Goal: Navigation & Orientation: Find specific page/section

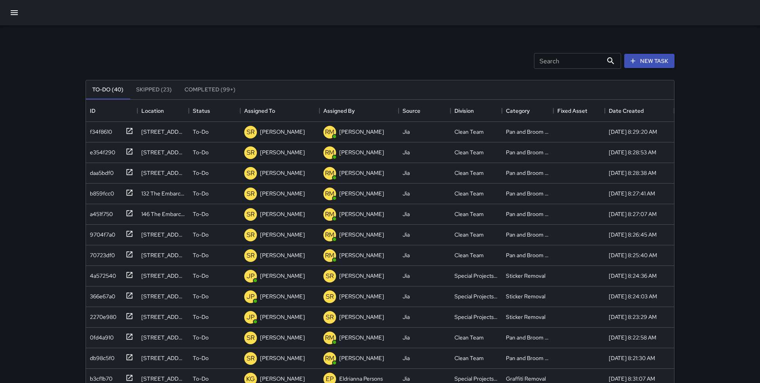
scroll to position [335, 588]
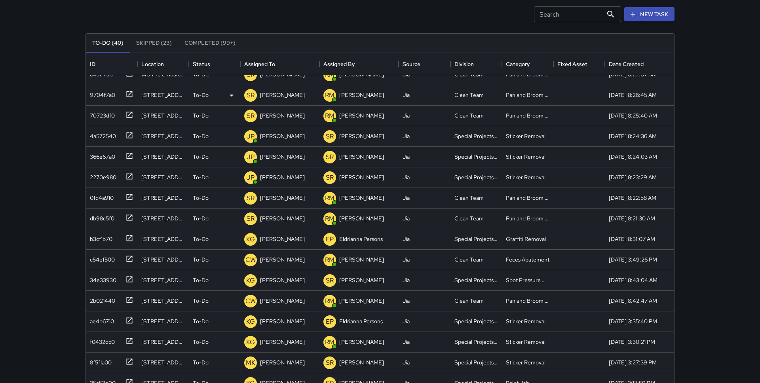
scroll to position [94, 0]
click at [124, 260] on div at bounding box center [127, 257] width 11 height 13
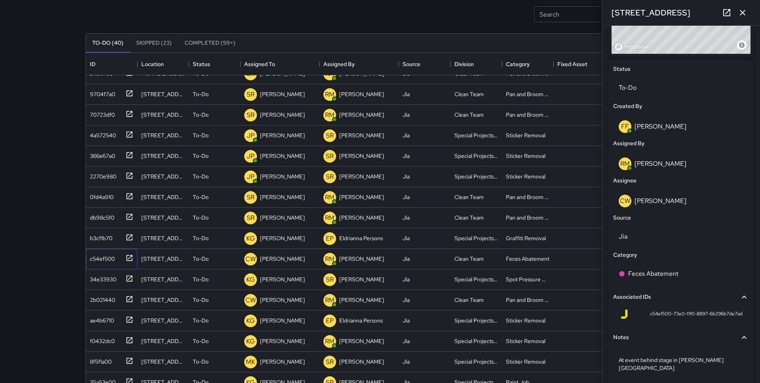
scroll to position [362, 0]
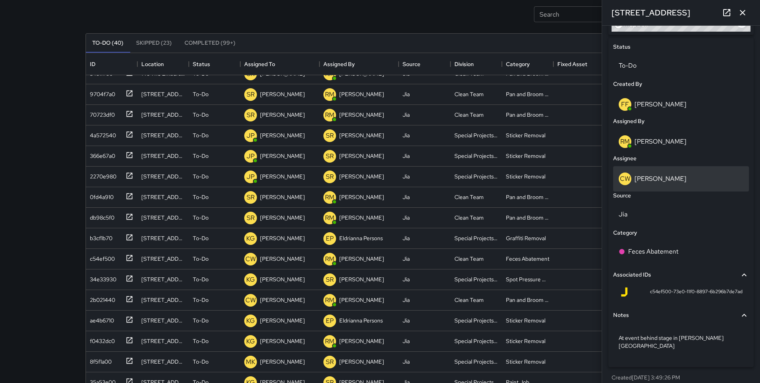
click at [660, 181] on p "[PERSON_NAME]" at bounding box center [660, 178] width 52 height 8
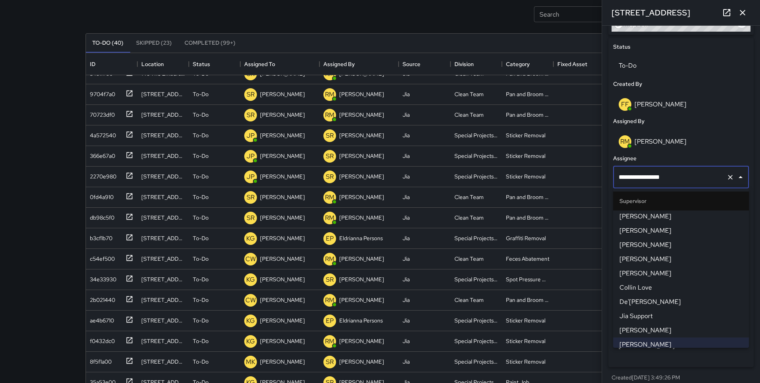
scroll to position [412, 0]
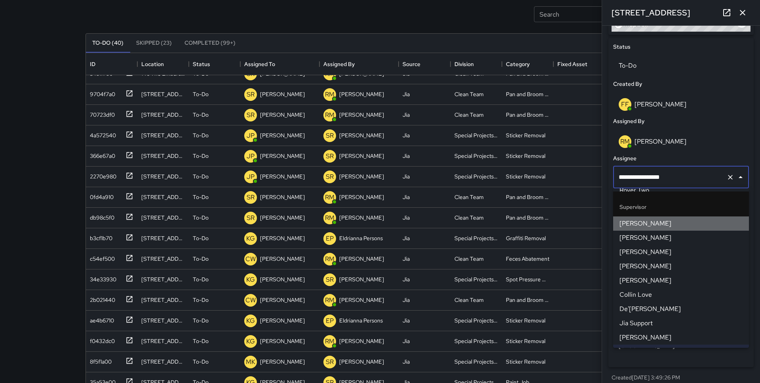
click at [652, 227] on span "[PERSON_NAME]" at bounding box center [680, 223] width 123 height 9
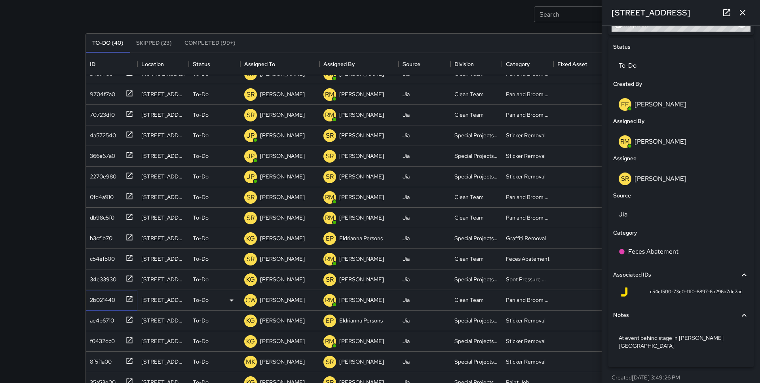
click at [112, 299] on div "2b021440" at bounding box center [101, 298] width 28 height 11
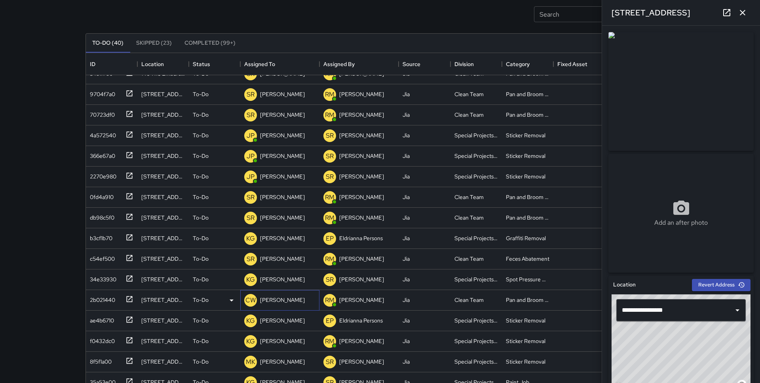
click at [293, 301] on p "[PERSON_NAME]" at bounding box center [282, 300] width 45 height 8
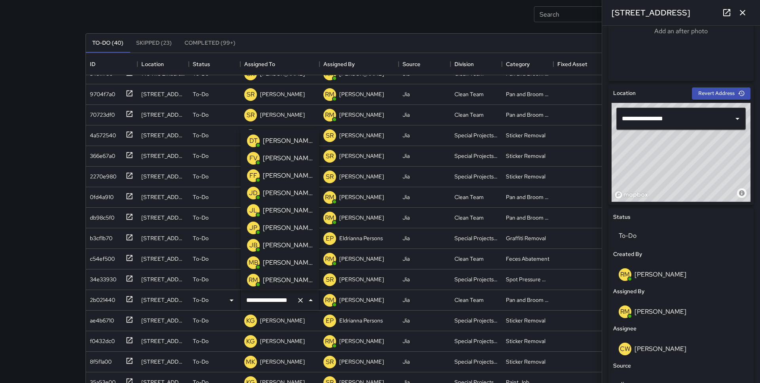
scroll to position [362, 0]
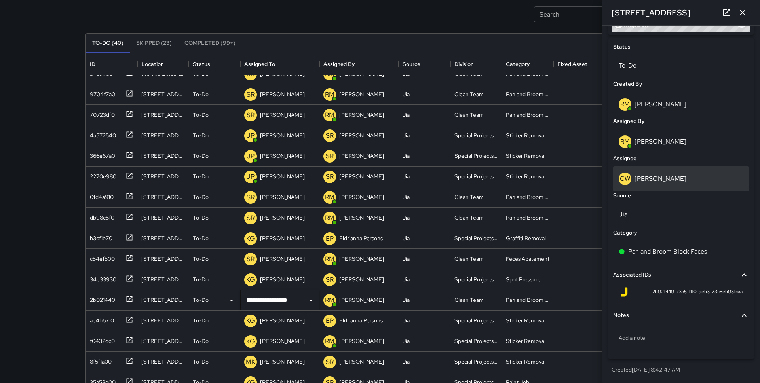
click at [658, 178] on p "[PERSON_NAME]" at bounding box center [660, 178] width 52 height 8
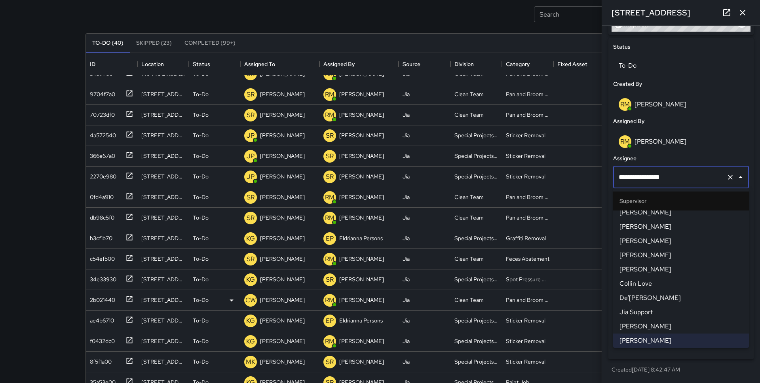
scroll to position [414, 0]
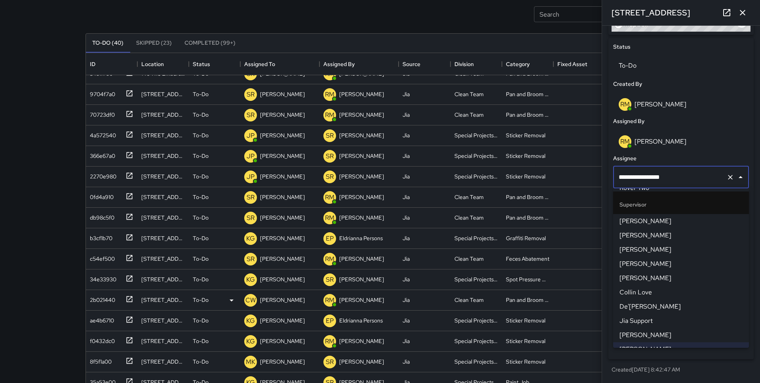
click at [657, 223] on span "[PERSON_NAME]" at bounding box center [680, 220] width 123 height 9
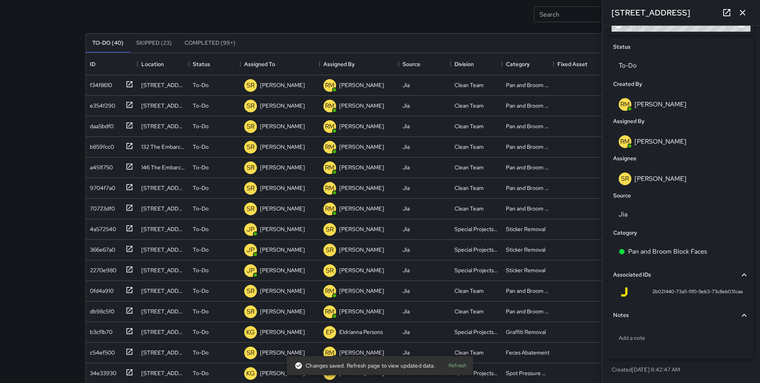
scroll to position [0, 0]
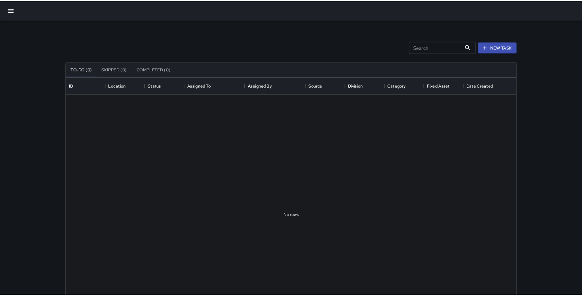
scroll to position [335, 588]
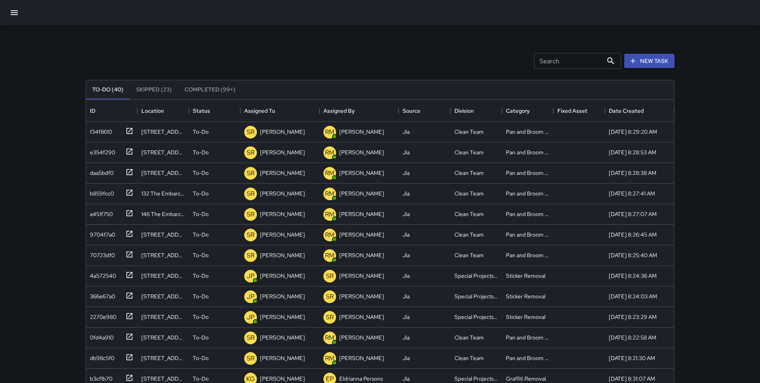
click at [37, 117] on div "Search Search New Task To-Do (40) Skipped (23) Completed (99+) ID Location Stat…" at bounding box center [380, 233] width 760 height 467
click at [13, 18] on button "button" at bounding box center [14, 12] width 19 height 19
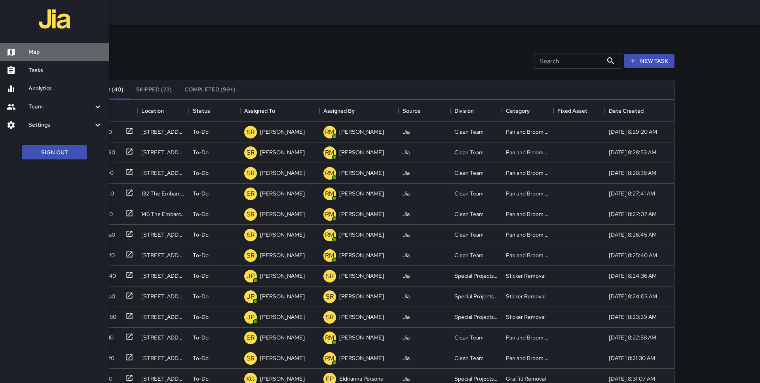
click at [25, 45] on link "Map" at bounding box center [54, 52] width 109 height 18
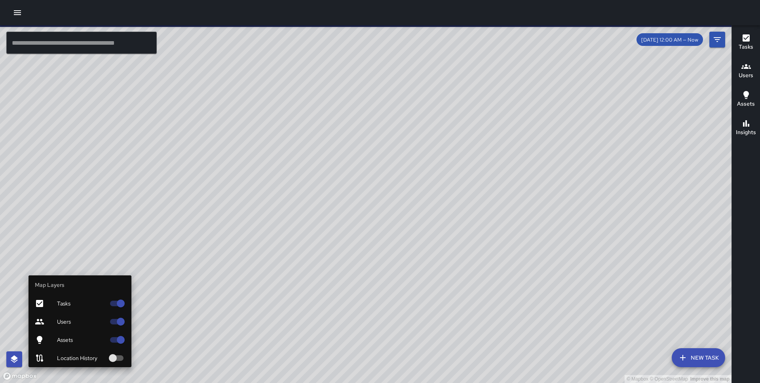
click at [85, 339] on span "Assets" at bounding box center [81, 340] width 48 height 8
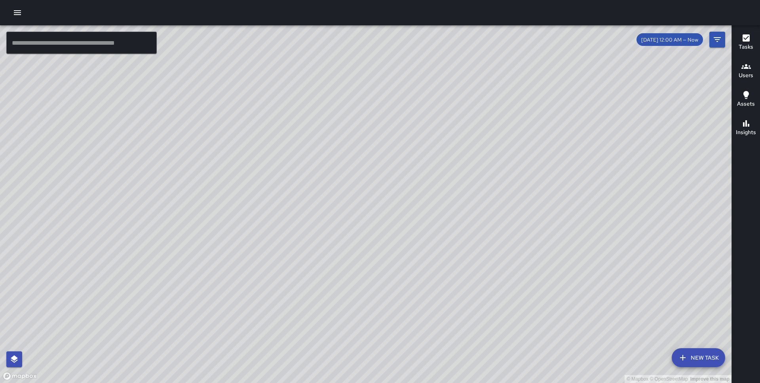
drag, startPoint x: 285, startPoint y: 263, endPoint x: 378, endPoint y: 203, distance: 110.0
click at [378, 203] on div "© Mapbox © OpenStreetMap Improve this map" at bounding box center [365, 204] width 731 height 358
